Goal: Task Accomplishment & Management: Complete application form

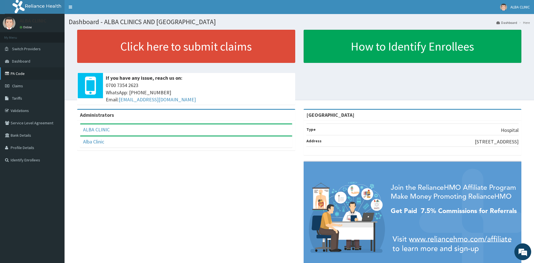
click at [22, 73] on link "PA Code" at bounding box center [32, 73] width 65 height 12
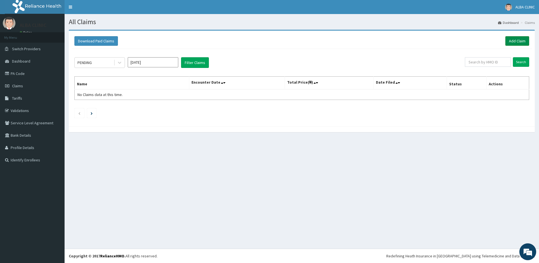
click at [517, 39] on link "Add Claim" at bounding box center [517, 41] width 24 height 10
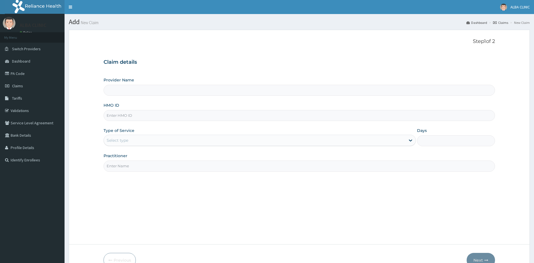
type input "ALBA CLINICS AND MEDICAL CENTRE"
click at [149, 115] on input "HMO ID" at bounding box center [300, 115] width 392 height 11
type input "SBG/10543/A"
click at [138, 142] on div "Select type" at bounding box center [255, 140] width 302 height 9
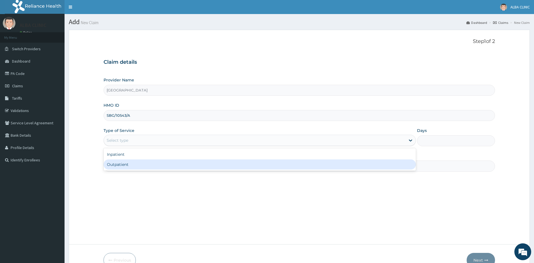
click at [130, 166] on div "Outpatient" at bounding box center [260, 164] width 312 height 10
type input "1"
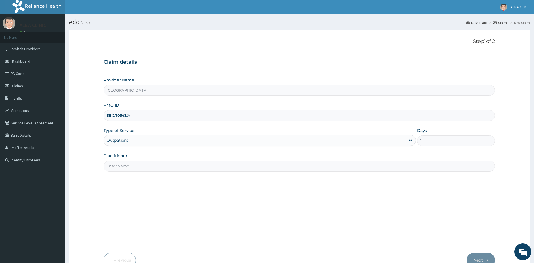
click at [142, 170] on input "Practitioner" at bounding box center [300, 166] width 392 height 11
type input "DR [PERSON_NAME]"
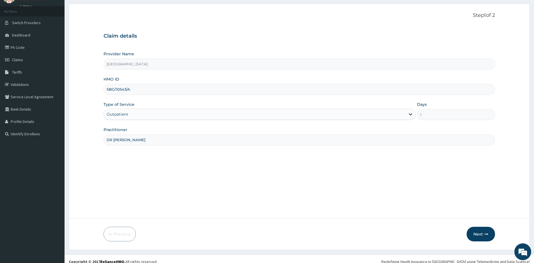
scroll to position [32, 0]
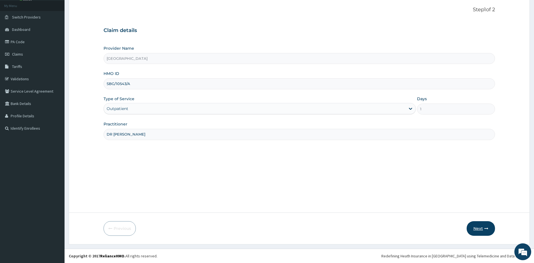
click at [482, 228] on button "Next" at bounding box center [481, 228] width 28 height 15
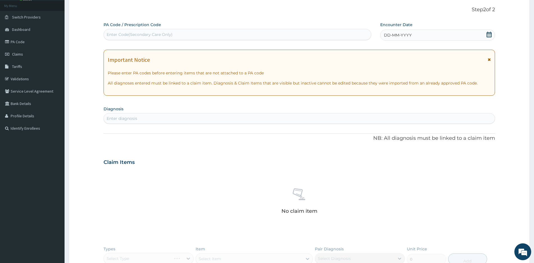
click at [489, 33] on icon at bounding box center [489, 35] width 5 height 6
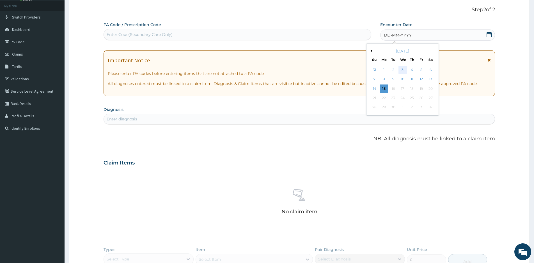
click at [399, 70] on div "3" at bounding box center [403, 70] width 8 height 8
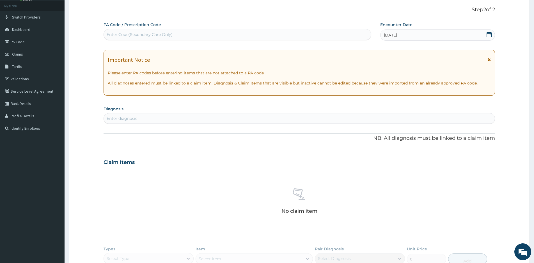
click at [147, 121] on div "Enter diagnosis" at bounding box center [299, 118] width 391 height 9
type input "[MEDICAL_DATA]"
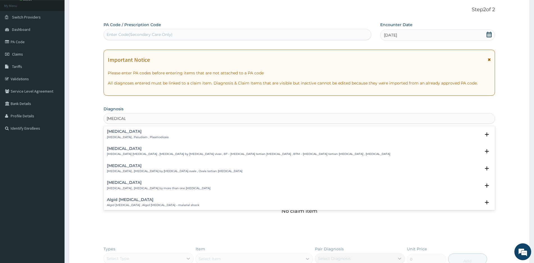
click at [115, 134] on div "[MEDICAL_DATA] [MEDICAL_DATA] , Paludism , Plasmodiosis" at bounding box center [138, 134] width 62 height 10
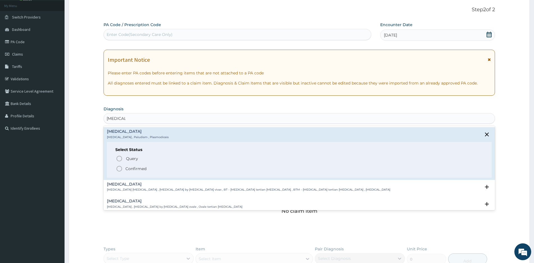
click at [119, 168] on icon "status option filled" at bounding box center [119, 168] width 7 height 7
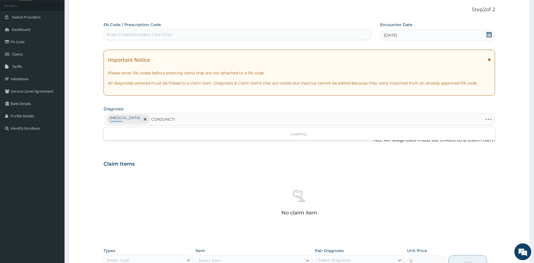
type input "CONJUNCTIV"
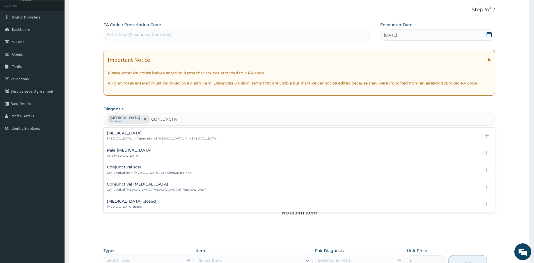
click at [122, 136] on div "Conjunctivitis Conjunctivitis , Inflammation of conjunctiva , Pink eye disease" at bounding box center [162, 136] width 110 height 10
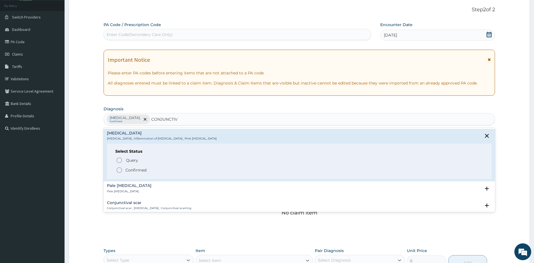
click at [119, 170] on icon "status option filled" at bounding box center [119, 170] width 7 height 7
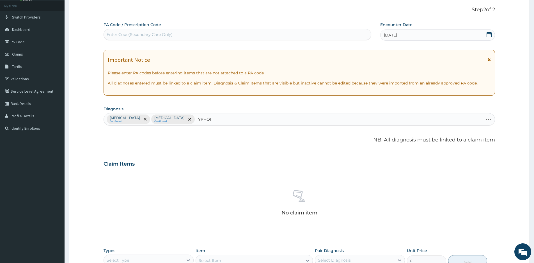
type input "[MEDICAL_DATA]"
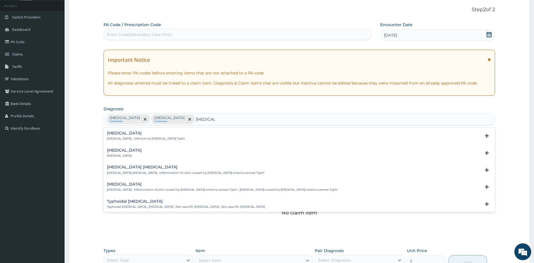
click at [121, 133] on h4 "[MEDICAL_DATA]" at bounding box center [146, 133] width 78 height 4
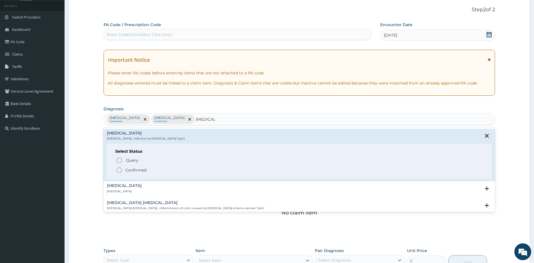
click at [120, 169] on icon "status option filled" at bounding box center [119, 170] width 7 height 7
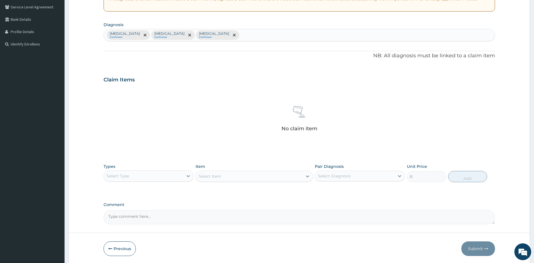
scroll to position [136, 0]
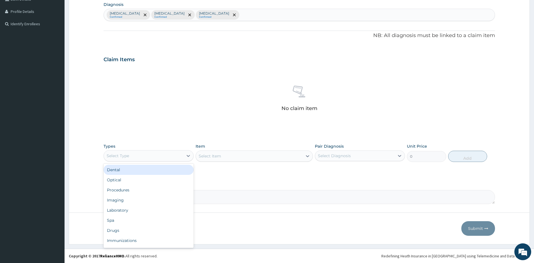
click at [132, 154] on div "Select Type" at bounding box center [143, 155] width 79 height 9
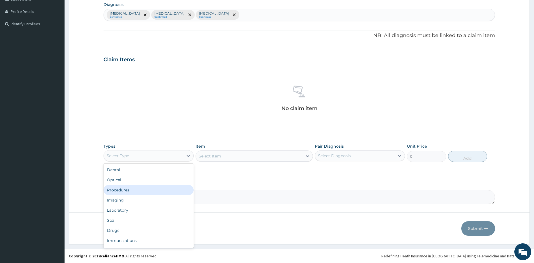
click at [118, 190] on div "Procedures" at bounding box center [149, 190] width 90 height 10
click at [250, 157] on div "Select Item" at bounding box center [254, 155] width 117 height 11
click at [275, 155] on div "Select Item" at bounding box center [249, 156] width 107 height 9
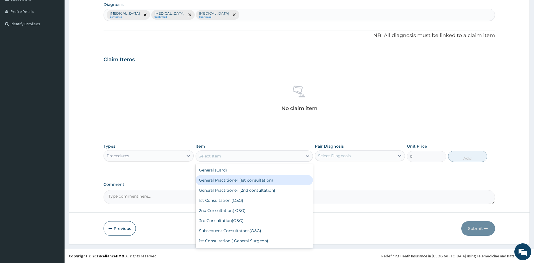
click at [225, 179] on div "General Practitioner (1st consultation)" at bounding box center [254, 180] width 117 height 10
type input "1500"
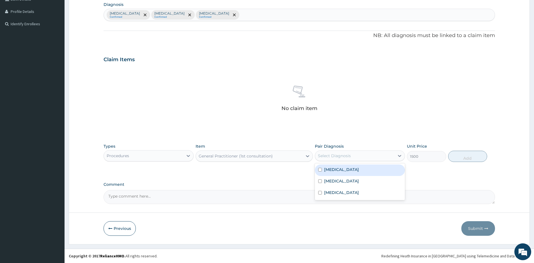
click at [359, 155] on div "Select Diagnosis" at bounding box center [354, 155] width 79 height 9
drag, startPoint x: 327, startPoint y: 171, endPoint x: 319, endPoint y: 180, distance: 12.0
click at [326, 171] on label "[MEDICAL_DATA]" at bounding box center [341, 170] width 35 height 6
checkbox input "true"
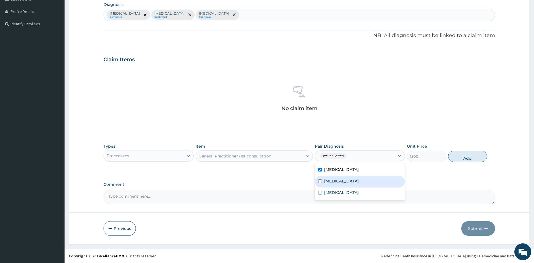
drag, startPoint x: 319, startPoint y: 181, endPoint x: 319, endPoint y: 185, distance: 4.2
click at [319, 181] on input "checkbox" at bounding box center [320, 181] width 4 height 4
checkbox input "true"
click at [320, 196] on div "[MEDICAL_DATA]" at bounding box center [360, 193] width 90 height 12
checkbox input "true"
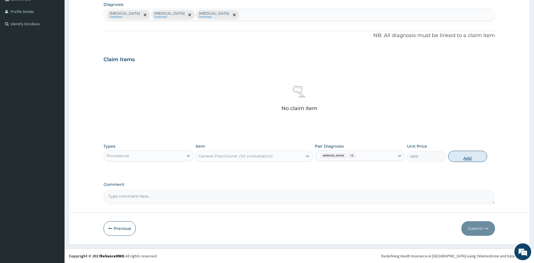
click at [468, 153] on button "Add" at bounding box center [467, 156] width 39 height 11
type input "0"
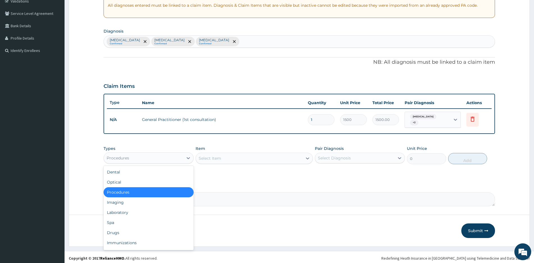
click at [159, 157] on div "Procedures" at bounding box center [143, 158] width 79 height 9
click at [121, 231] on div "Drugs" at bounding box center [149, 233] width 90 height 10
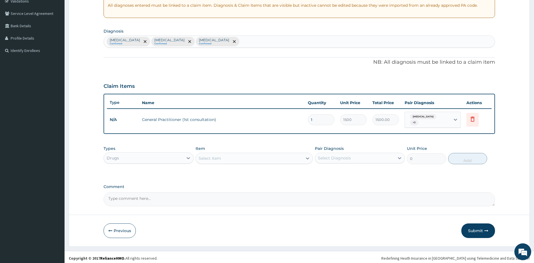
click at [282, 155] on div "Select Item" at bounding box center [249, 158] width 107 height 9
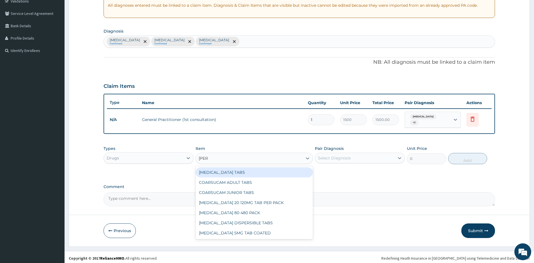
type input "COART"
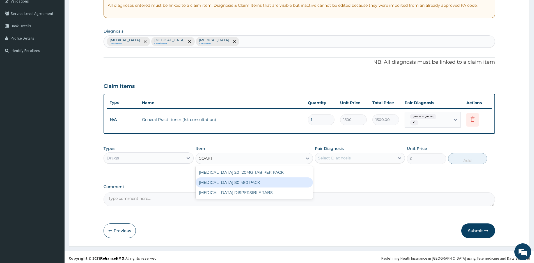
click at [227, 182] on div "COARTEM 80 480 PACK" at bounding box center [254, 182] width 117 height 10
type input "2400"
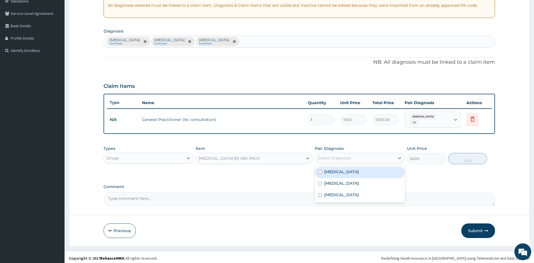
click at [339, 155] on div "Select Diagnosis" at bounding box center [334, 158] width 33 height 6
click at [319, 170] on input "checkbox" at bounding box center [320, 172] width 4 height 4
checkbox input "true"
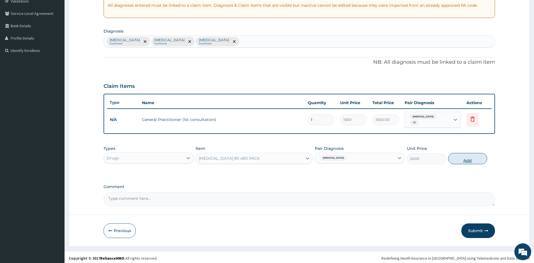
click at [460, 155] on button "Add" at bounding box center [467, 158] width 39 height 11
type input "0"
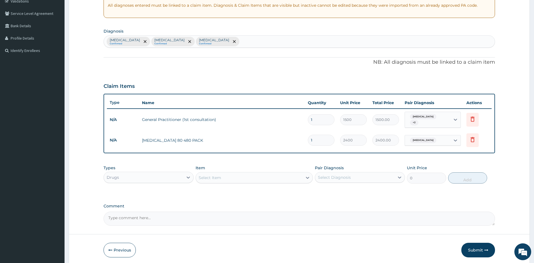
click at [236, 175] on div "Select Item" at bounding box center [249, 177] width 107 height 9
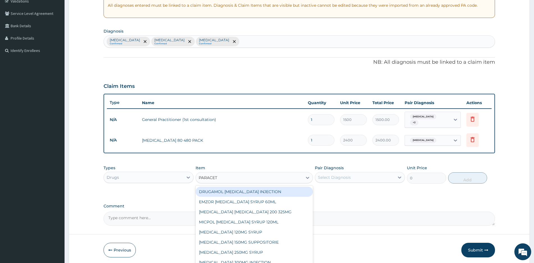
type input "PARACETA"
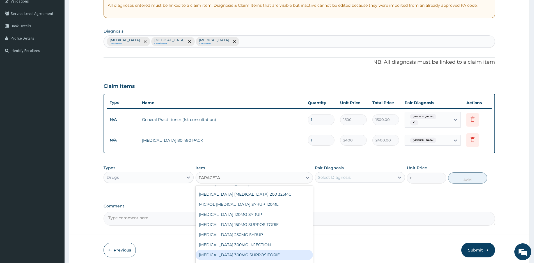
scroll to position [39, 0]
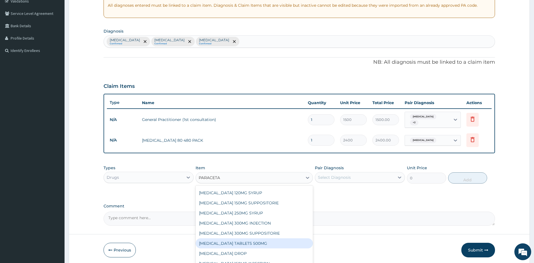
click at [253, 240] on div "PARACETAMOL TABLETS 500MG" at bounding box center [254, 243] width 117 height 10
type input "40"
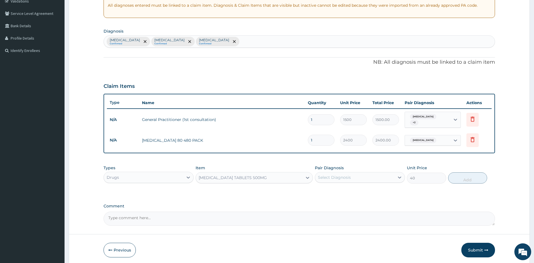
click at [374, 176] on div "Select Diagnosis" at bounding box center [354, 177] width 79 height 9
click at [331, 188] on label "[MEDICAL_DATA]" at bounding box center [341, 191] width 35 height 6
checkbox input "true"
click at [468, 176] on button "Add" at bounding box center [467, 177] width 39 height 11
type input "0"
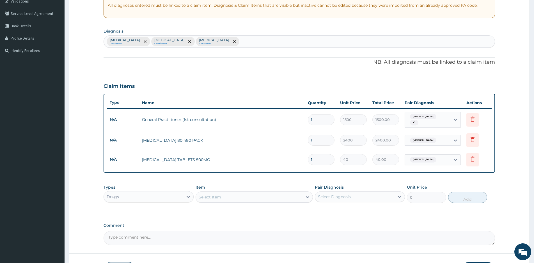
type input "18"
type input "720.00"
type input "18"
click at [255, 198] on div "Select Item" at bounding box center [249, 197] width 107 height 9
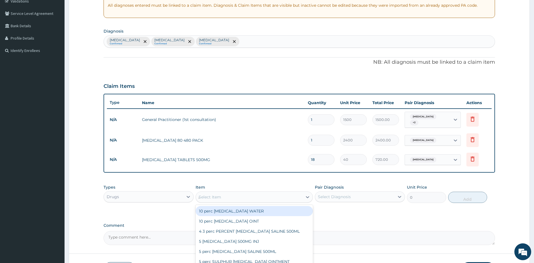
type input "AMOX"
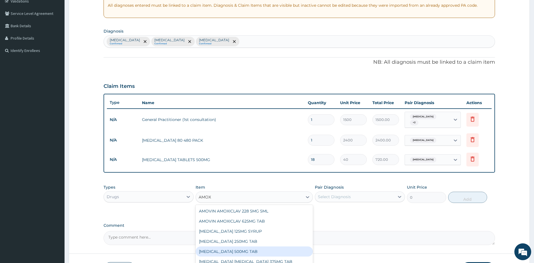
click at [246, 249] on div "AMOXICILLIN 500MG TAB" at bounding box center [254, 251] width 117 height 10
type input "120"
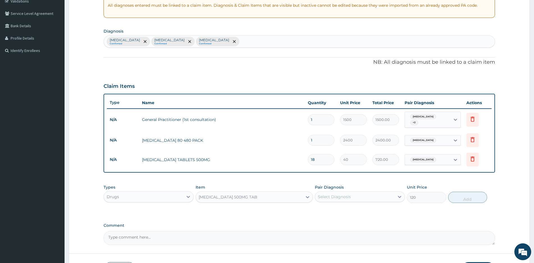
click at [392, 196] on div "Select Diagnosis" at bounding box center [354, 196] width 79 height 9
click at [331, 231] on label "[MEDICAL_DATA]" at bounding box center [341, 234] width 35 height 6
checkbox input "true"
click at [466, 192] on button "Add" at bounding box center [467, 197] width 39 height 11
type input "0"
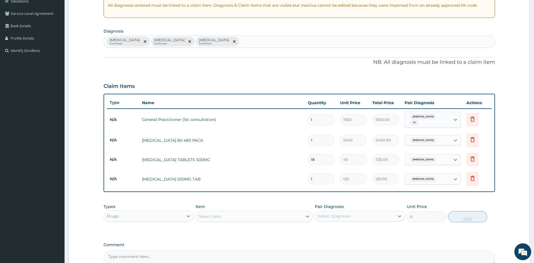
type input "15"
type input "1800.00"
type input "15"
click at [230, 215] on div "Select Item" at bounding box center [249, 216] width 107 height 9
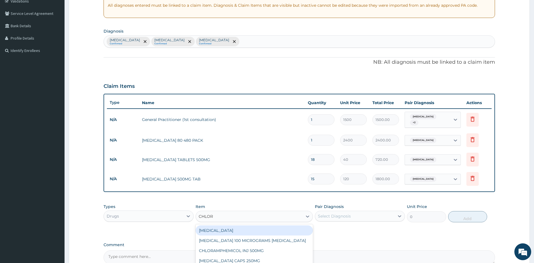
type input "CHLORA"
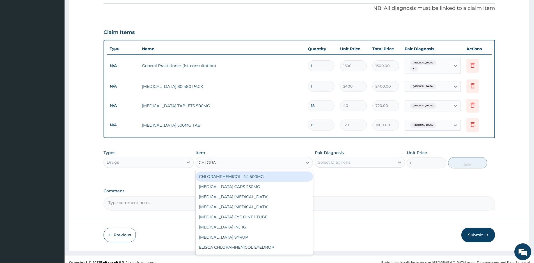
scroll to position [166, 0]
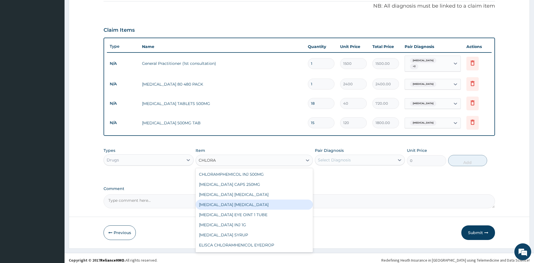
click at [243, 203] on div "CHLORAMPHENICOL EYE DROP" at bounding box center [254, 205] width 117 height 10
type input "421.2"
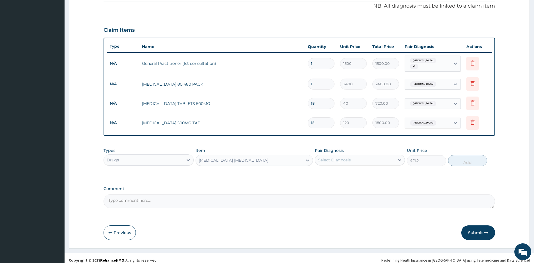
click at [253, 160] on div "CHLORAMPHENICOL EYE DROP" at bounding box center [234, 160] width 70 height 6
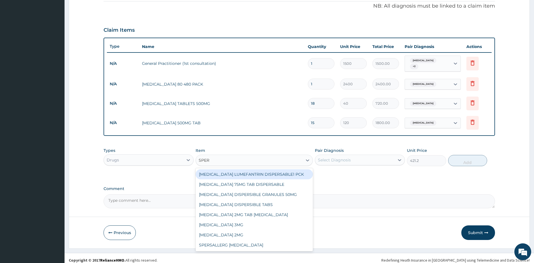
scroll to position [0, 0]
type input "SPERS"
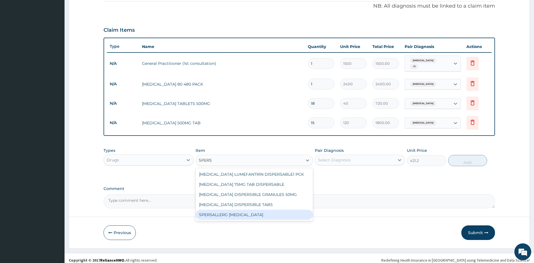
click at [241, 215] on div "SPERSALLERG EYE DROP" at bounding box center [254, 215] width 117 height 10
type input "1600"
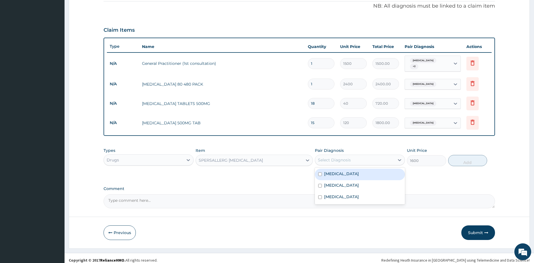
click at [371, 160] on div "Select Diagnosis" at bounding box center [354, 159] width 79 height 9
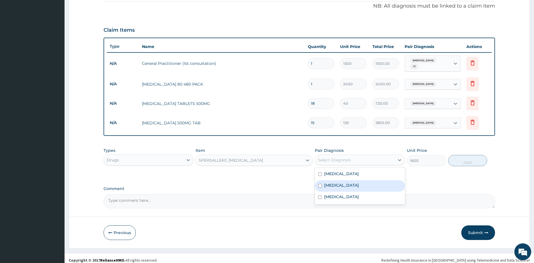
click at [330, 182] on label "Conjunctivitis" at bounding box center [341, 185] width 35 height 6
checkbox input "true"
click at [466, 159] on button "Add" at bounding box center [467, 160] width 39 height 11
type input "0"
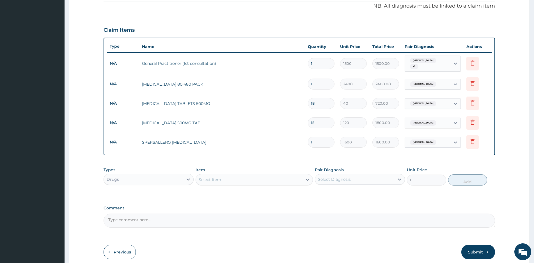
click at [477, 248] on button "Submit" at bounding box center [478, 252] width 34 height 15
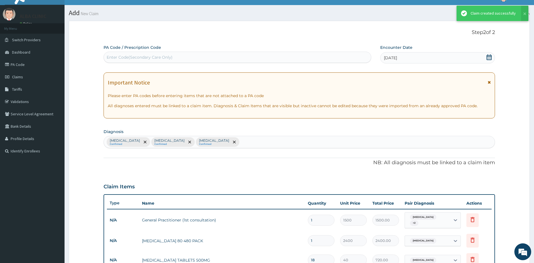
scroll to position [166, 0]
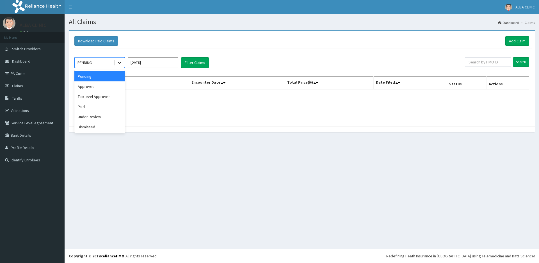
click at [119, 63] on icon at bounding box center [120, 63] width 6 height 6
click at [99, 90] on div "Approved" at bounding box center [99, 86] width 51 height 10
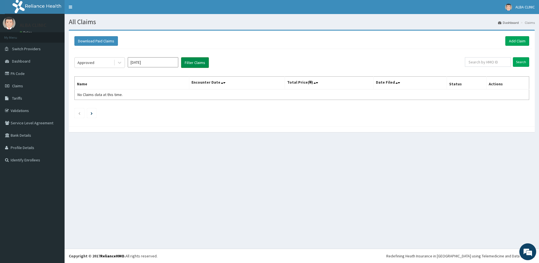
click at [193, 62] on button "Filter Claims" at bounding box center [195, 62] width 28 height 11
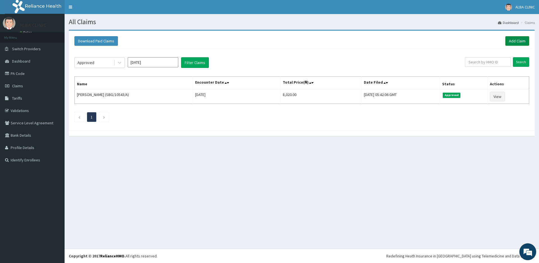
click at [520, 39] on link "Add Claim" at bounding box center [517, 41] width 24 height 10
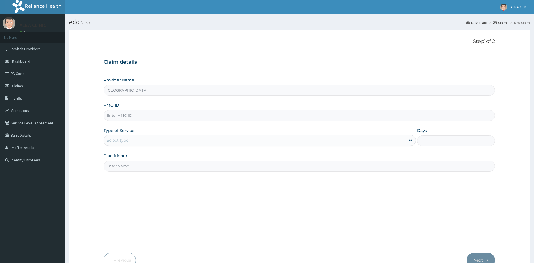
type input "[GEOGRAPHIC_DATA]"
click at [141, 115] on input "HMO ID" at bounding box center [300, 115] width 392 height 11
type input "SBG/10541/C"
click at [144, 138] on div "Select type" at bounding box center [255, 140] width 302 height 9
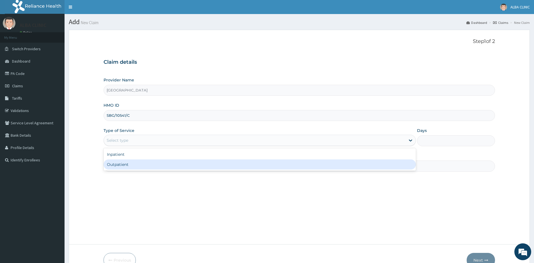
click at [125, 167] on div "Outpatient" at bounding box center [260, 164] width 312 height 10
type input "1"
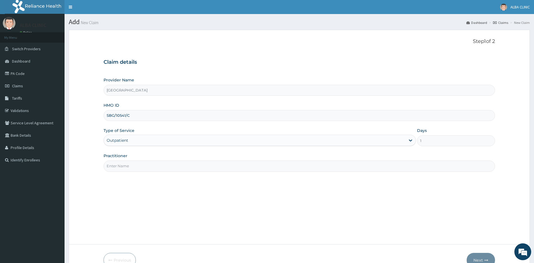
click at [125, 167] on input "Practitioner" at bounding box center [300, 166] width 392 height 11
type input "DR [PERSON_NAME]"
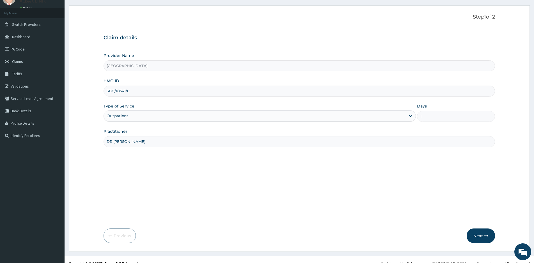
scroll to position [28, 0]
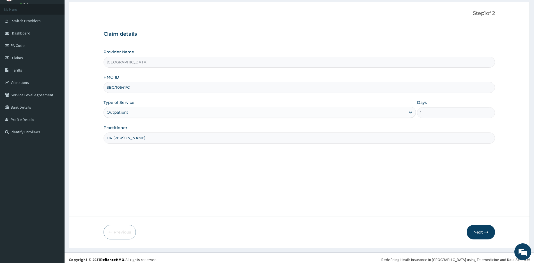
click at [473, 229] on button "Next" at bounding box center [481, 232] width 28 height 15
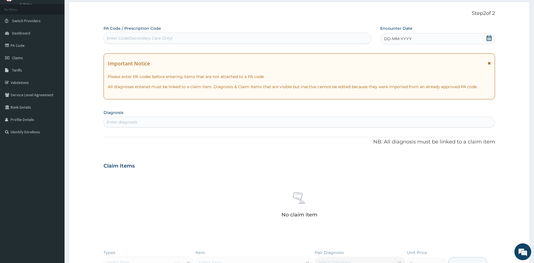
click at [489, 37] on icon at bounding box center [489, 38] width 5 height 6
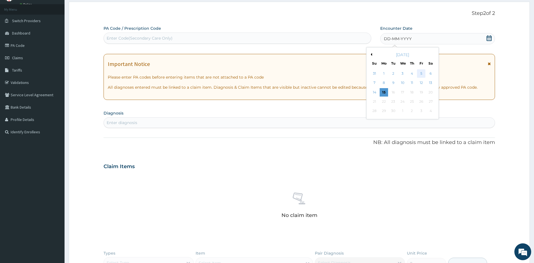
click at [421, 74] on div "5" at bounding box center [421, 73] width 8 height 8
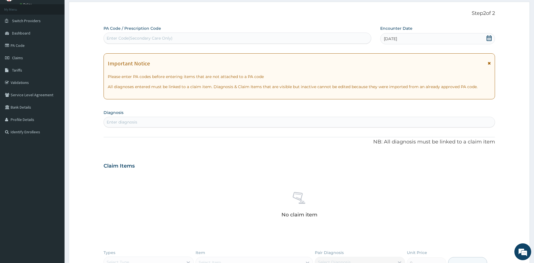
click at [138, 122] on div "Enter diagnosis" at bounding box center [299, 122] width 391 height 9
type input "[MEDICAL_DATA]"
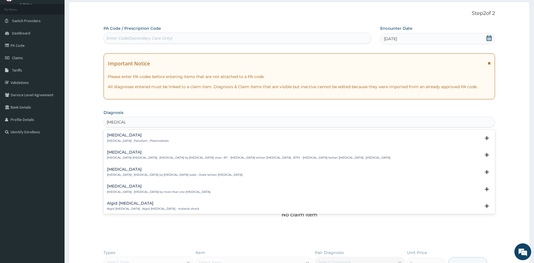
click at [118, 138] on div "[MEDICAL_DATA] [MEDICAL_DATA] , Paludism , Plasmodiosis" at bounding box center [138, 138] width 62 height 10
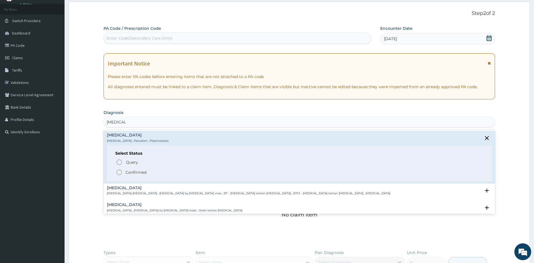
click at [120, 172] on icon "status option filled" at bounding box center [119, 172] width 7 height 7
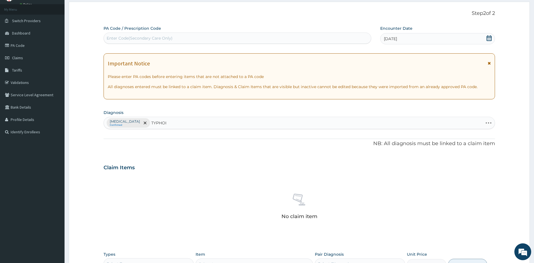
type input "[MEDICAL_DATA]"
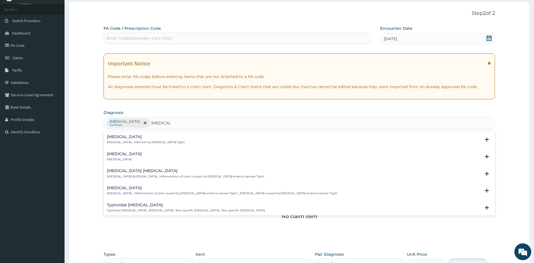
click at [123, 141] on p "[MEDICAL_DATA] , Infection by [MEDICAL_DATA] Typhi" at bounding box center [146, 142] width 78 height 4
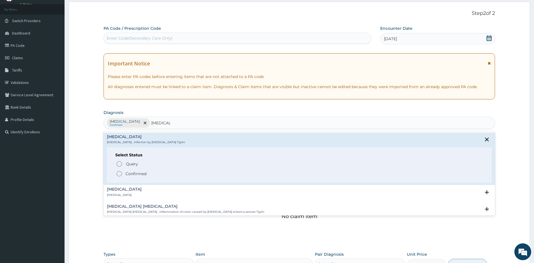
click at [118, 172] on circle "status option filled" at bounding box center [119, 173] width 5 height 5
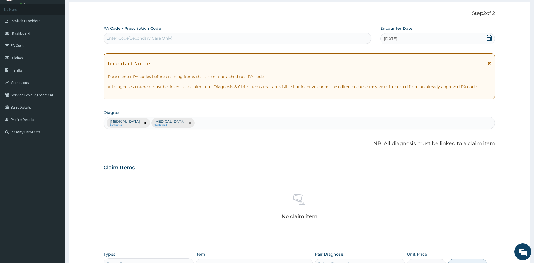
scroll to position [112, 0]
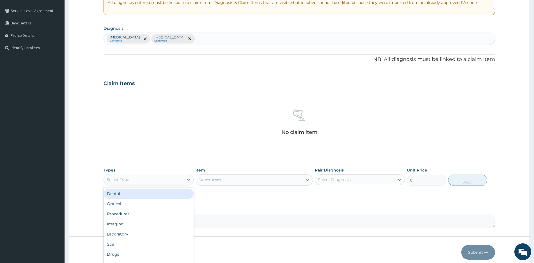
click at [159, 182] on div "Select Type" at bounding box center [143, 179] width 79 height 9
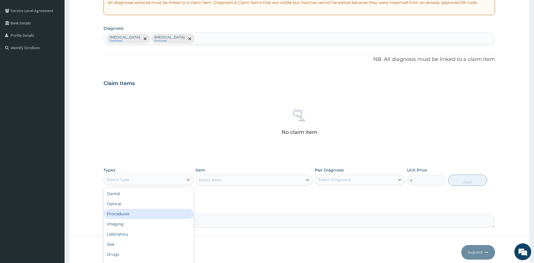
click at [121, 212] on div "Procedures" at bounding box center [149, 214] width 90 height 10
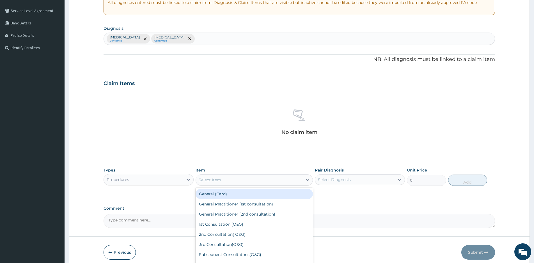
click at [267, 181] on div "Select Item" at bounding box center [249, 179] width 107 height 9
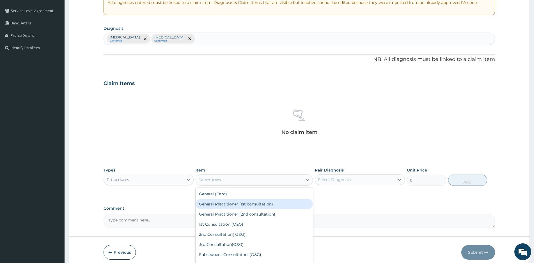
click at [229, 203] on div "General Practitioner (1st consultation)" at bounding box center [254, 204] width 117 height 10
type input "1500"
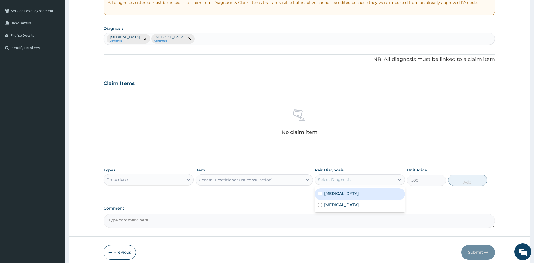
click at [381, 182] on div "Select Diagnosis" at bounding box center [354, 179] width 79 height 9
click at [321, 193] on input "checkbox" at bounding box center [320, 194] width 4 height 4
checkbox input "true"
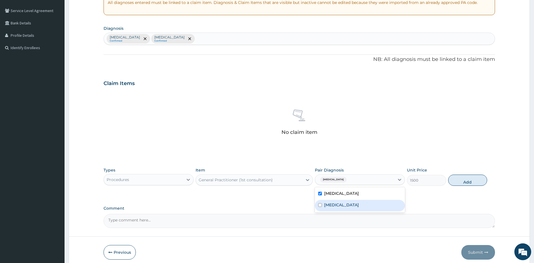
click at [320, 205] on input "checkbox" at bounding box center [320, 205] width 4 height 4
checkbox input "true"
click at [466, 179] on button "Add" at bounding box center [467, 180] width 39 height 11
type input "0"
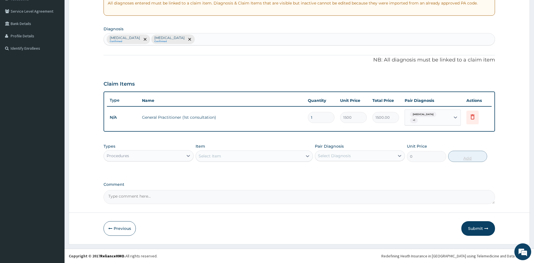
scroll to position [109, 0]
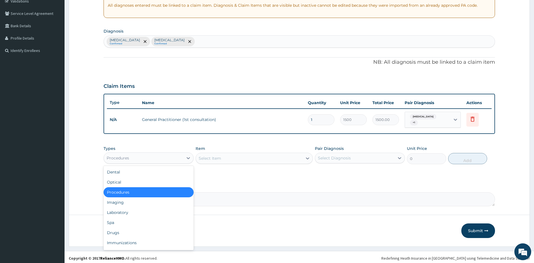
click at [146, 157] on div "Procedures" at bounding box center [143, 158] width 79 height 9
click at [120, 232] on div "Drugs" at bounding box center [149, 233] width 90 height 10
